Goal: Complete application form

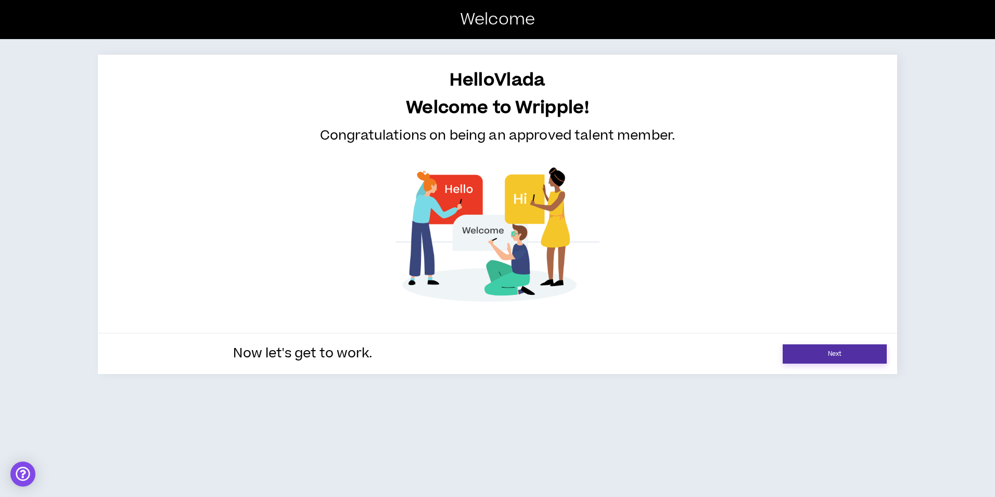
click at [867, 349] on link "Next" at bounding box center [835, 353] width 104 height 19
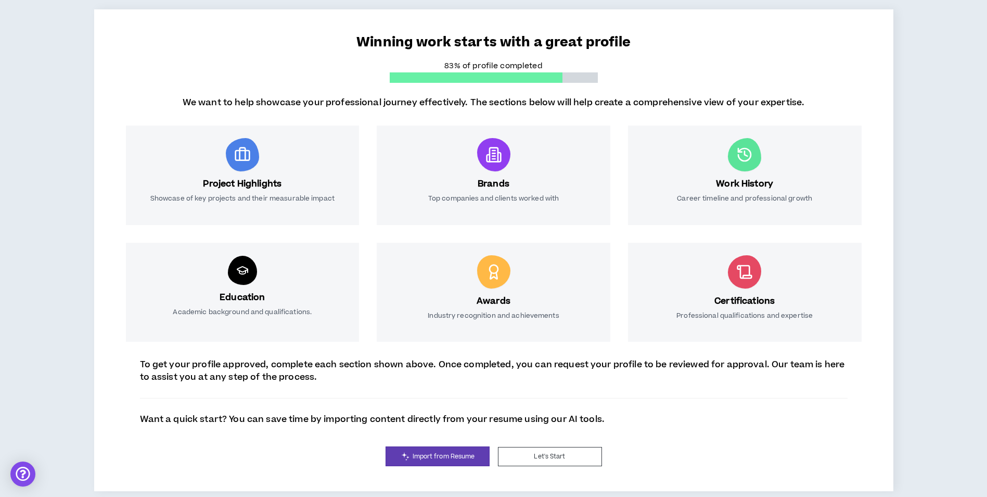
scroll to position [79, 0]
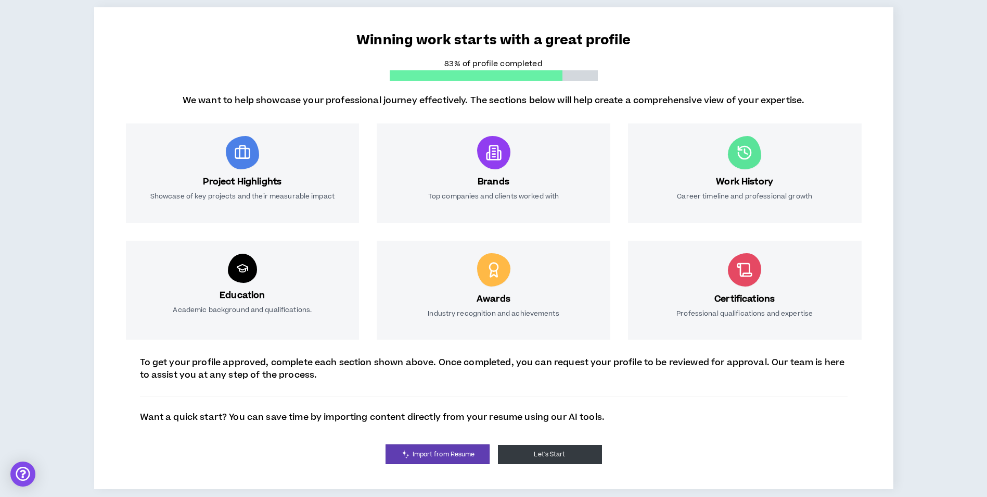
click at [562, 457] on button "Let's Start" at bounding box center [550, 453] width 104 height 19
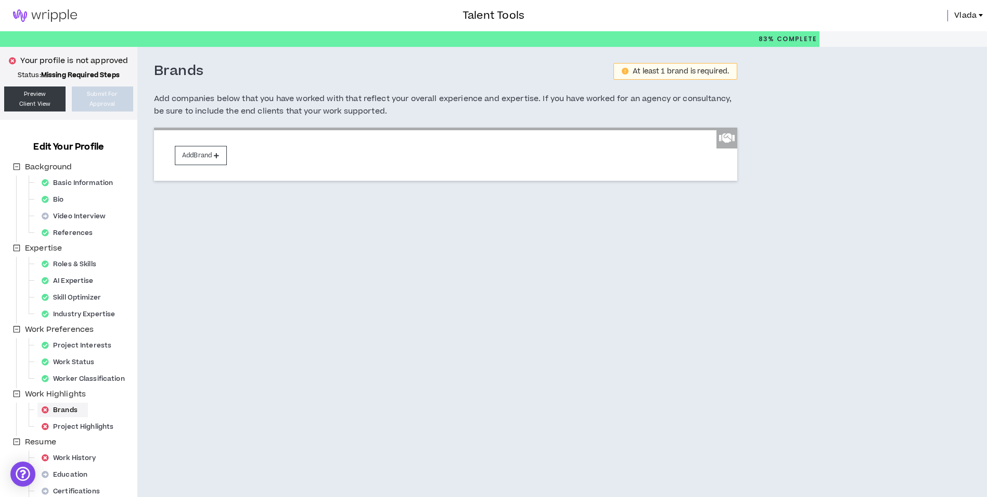
click at [967, 18] on span "Vlada" at bounding box center [966, 15] width 22 height 11
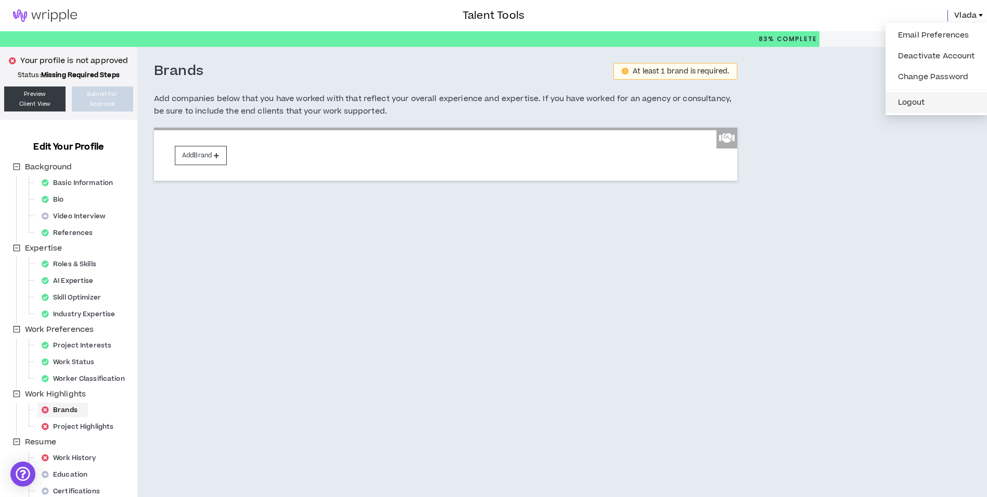
click at [939, 105] on button "Logout" at bounding box center [937, 103] width 90 height 16
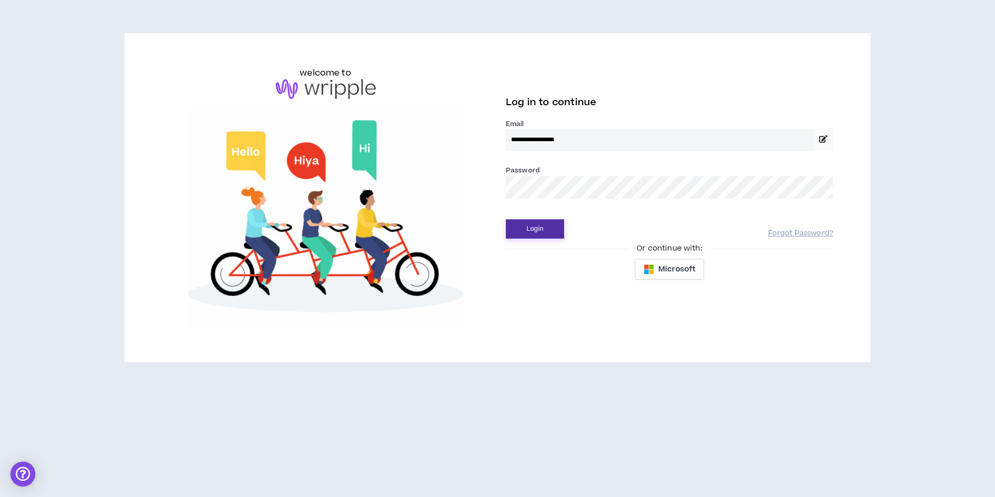
click at [538, 236] on button "Login" at bounding box center [535, 228] width 58 height 19
